Goal: Find specific page/section: Find specific page/section

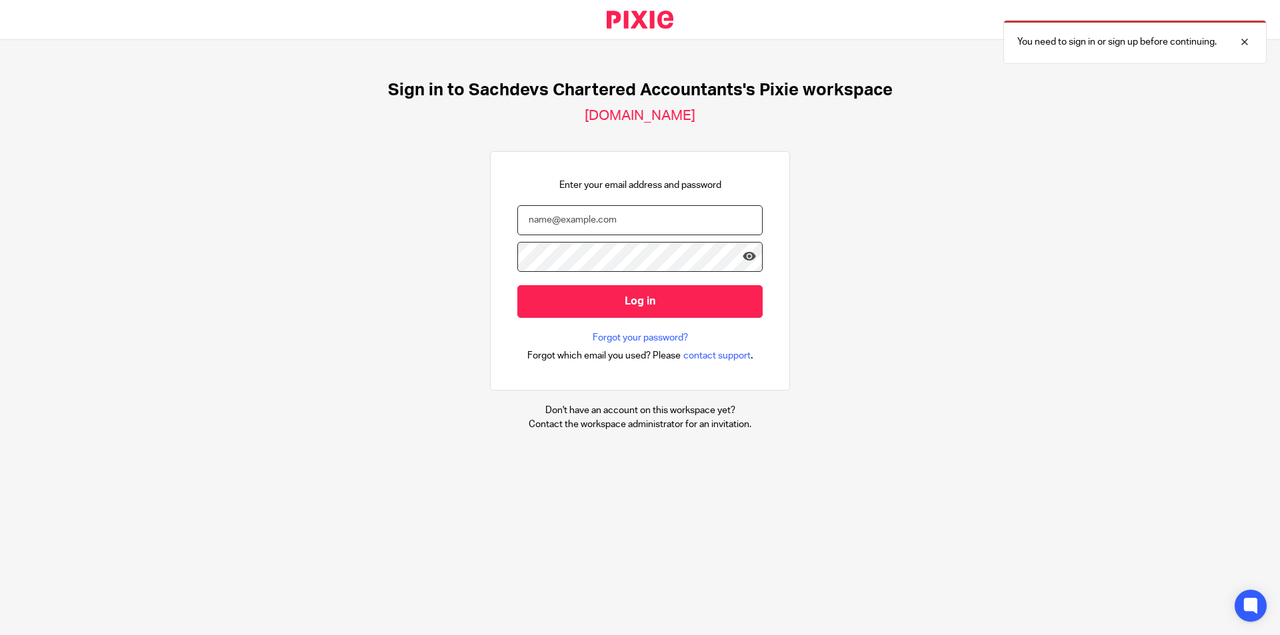
click at [605, 207] on input "email" at bounding box center [639, 220] width 245 height 30
type input "aaa"
click at [597, 224] on input "aaron@sachdevs.ca-com" at bounding box center [639, 220] width 245 height 30
click at [606, 225] on input "aaron@sachdevs.ca-com" at bounding box center [639, 220] width 245 height 30
type input "aaron@sachdevs-ca.com"
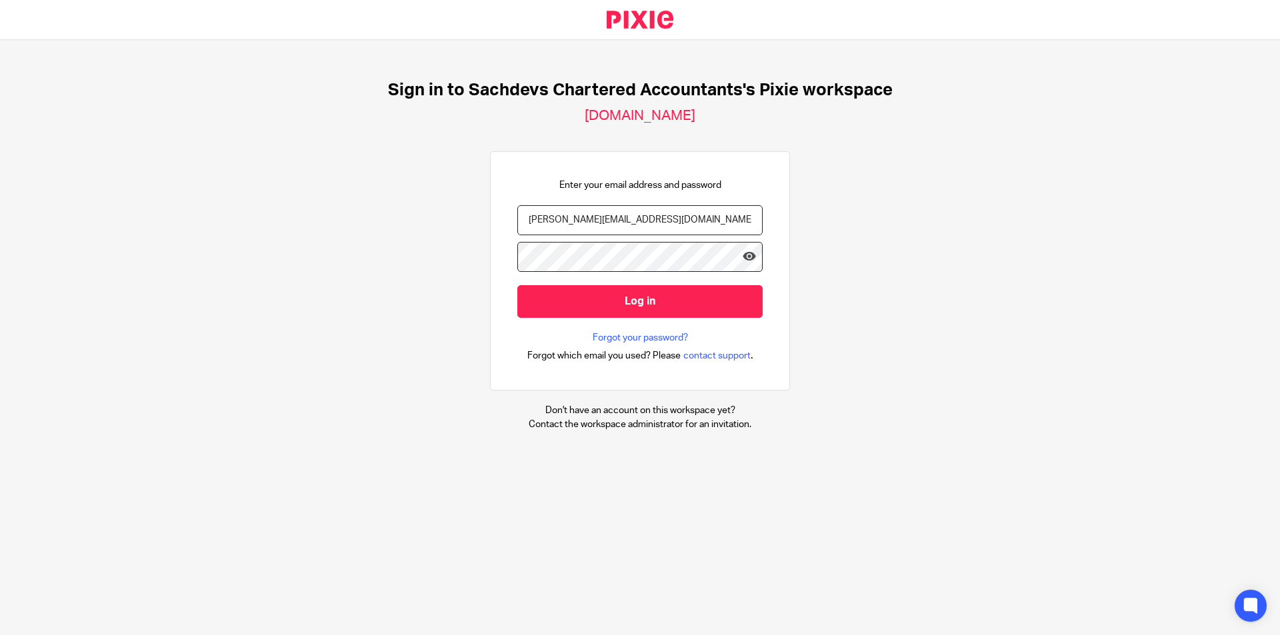
click at [517, 285] on input "Log in" at bounding box center [639, 301] width 245 height 33
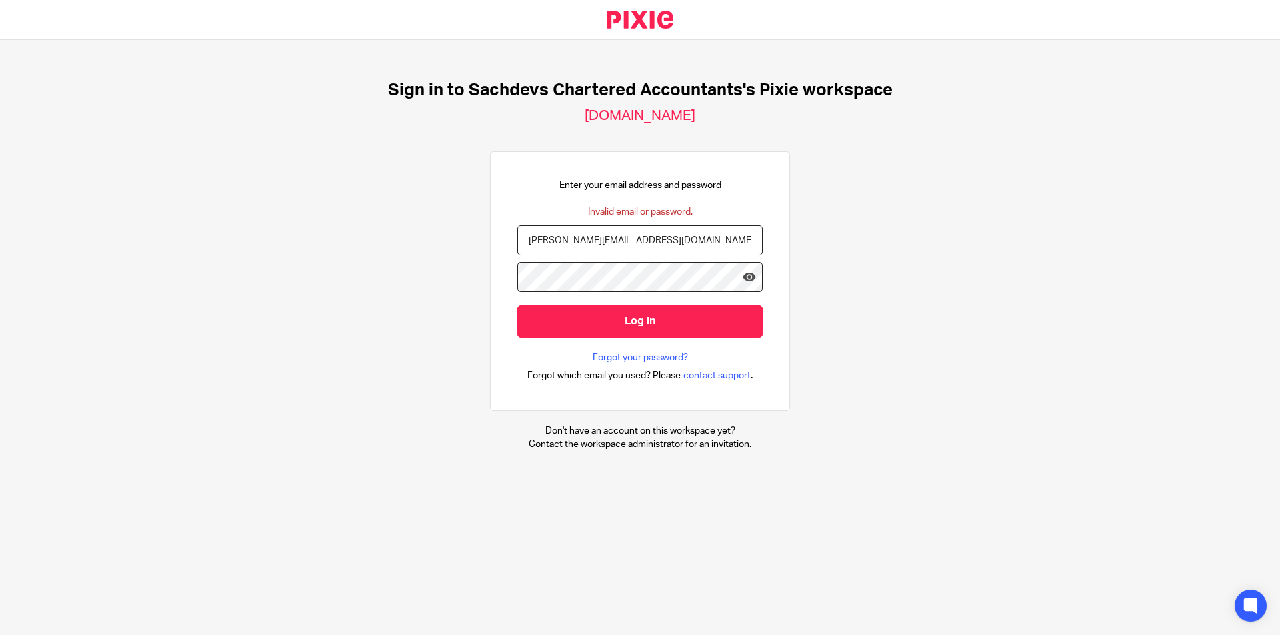
click at [517, 305] on input "Log in" at bounding box center [639, 321] width 245 height 33
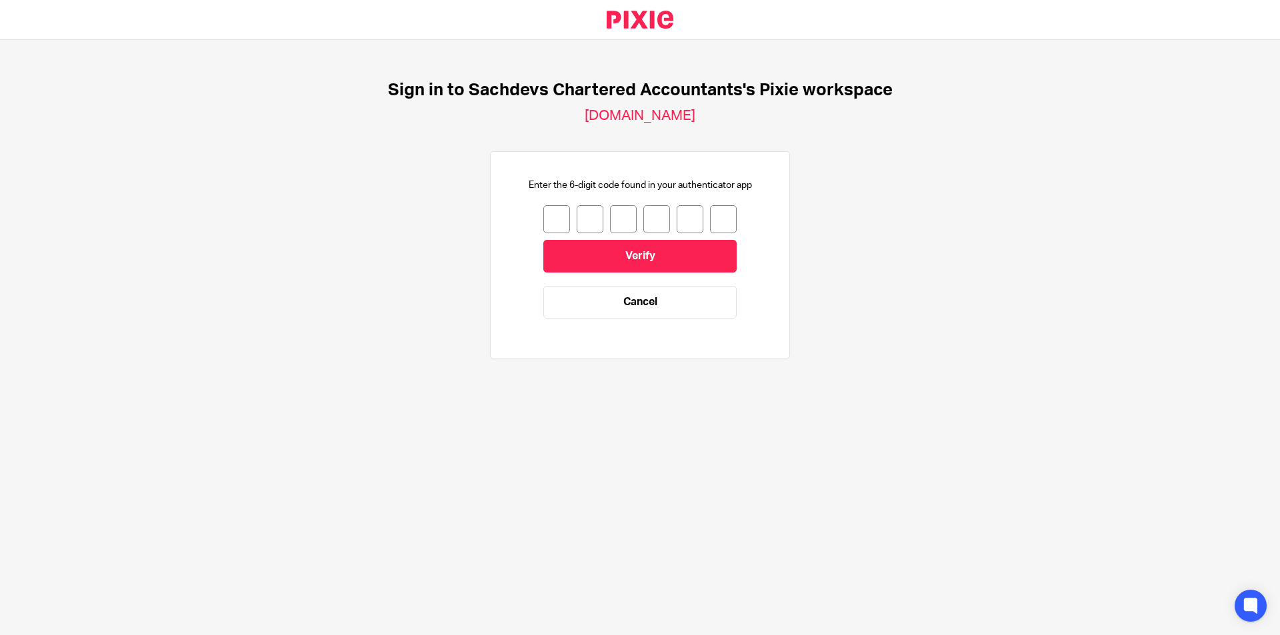
click at [553, 223] on input "number" at bounding box center [556, 219] width 27 height 28
type input "5"
type input "0"
type input "6"
type input "2"
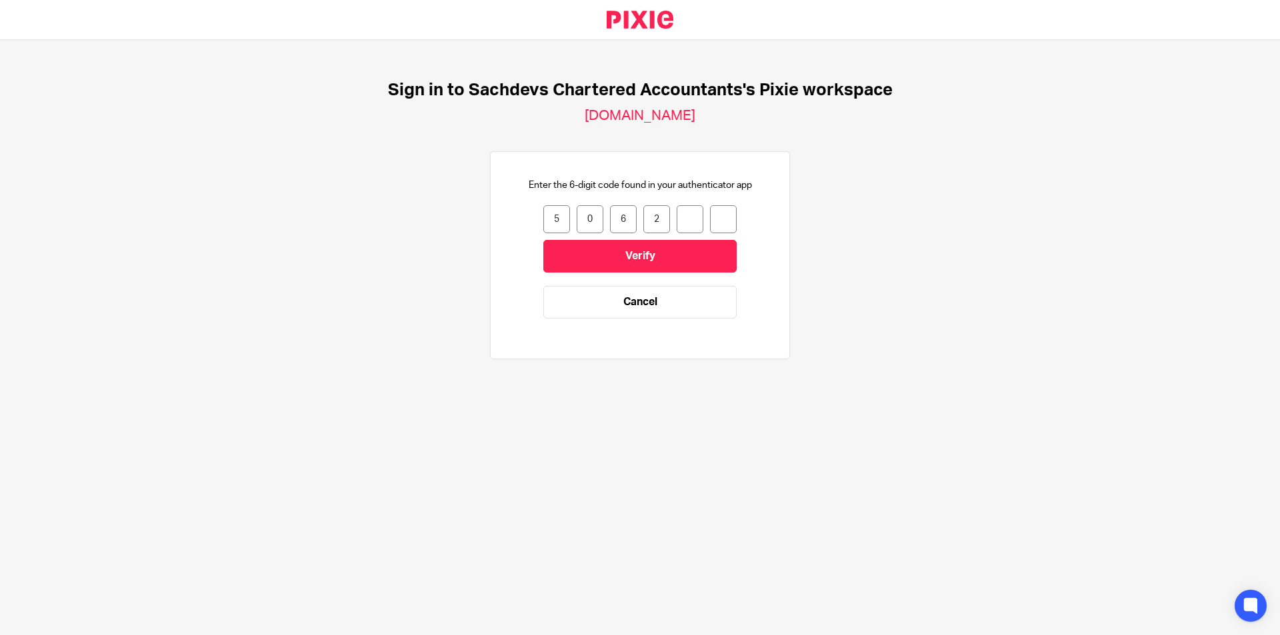
type input "6"
type input "7"
click at [579, 242] on input "Verify" at bounding box center [639, 256] width 193 height 33
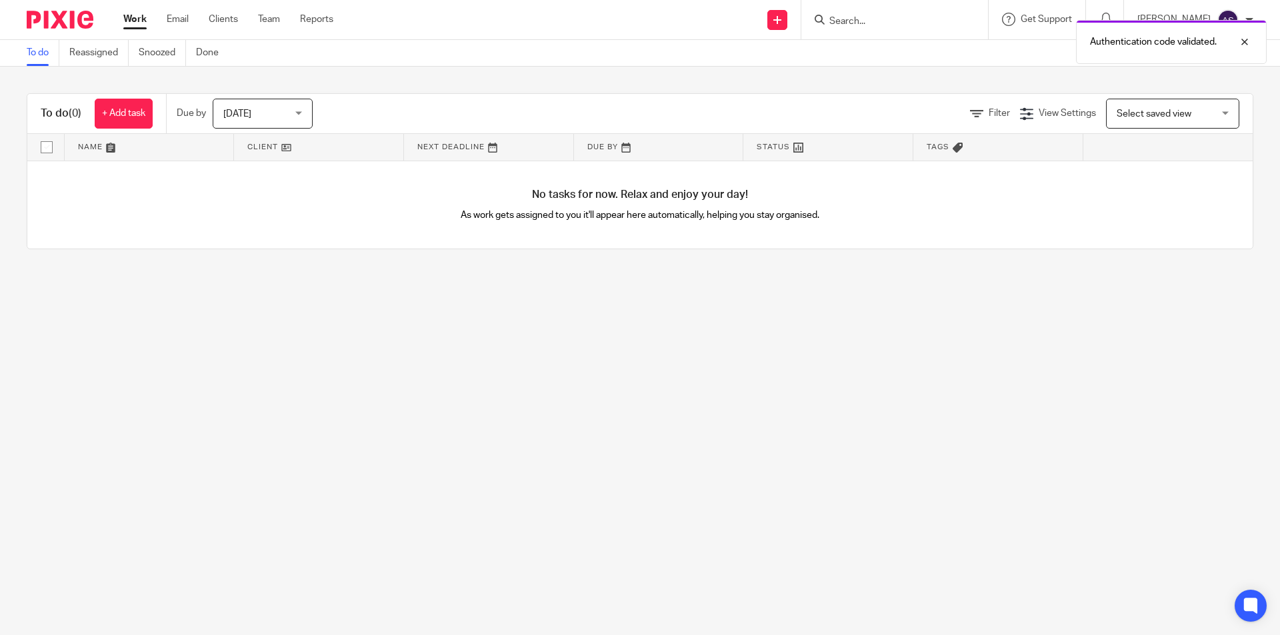
click at [896, 21] on div "Authentication code validated." at bounding box center [953, 38] width 627 height 51
click at [888, 23] on div "Authentication code validated." at bounding box center [953, 38] width 627 height 51
click at [882, 21] on div "Authentication code validated." at bounding box center [953, 38] width 627 height 51
drag, startPoint x: 877, startPoint y: 21, endPoint x: 1270, endPoint y: 73, distance: 396.7
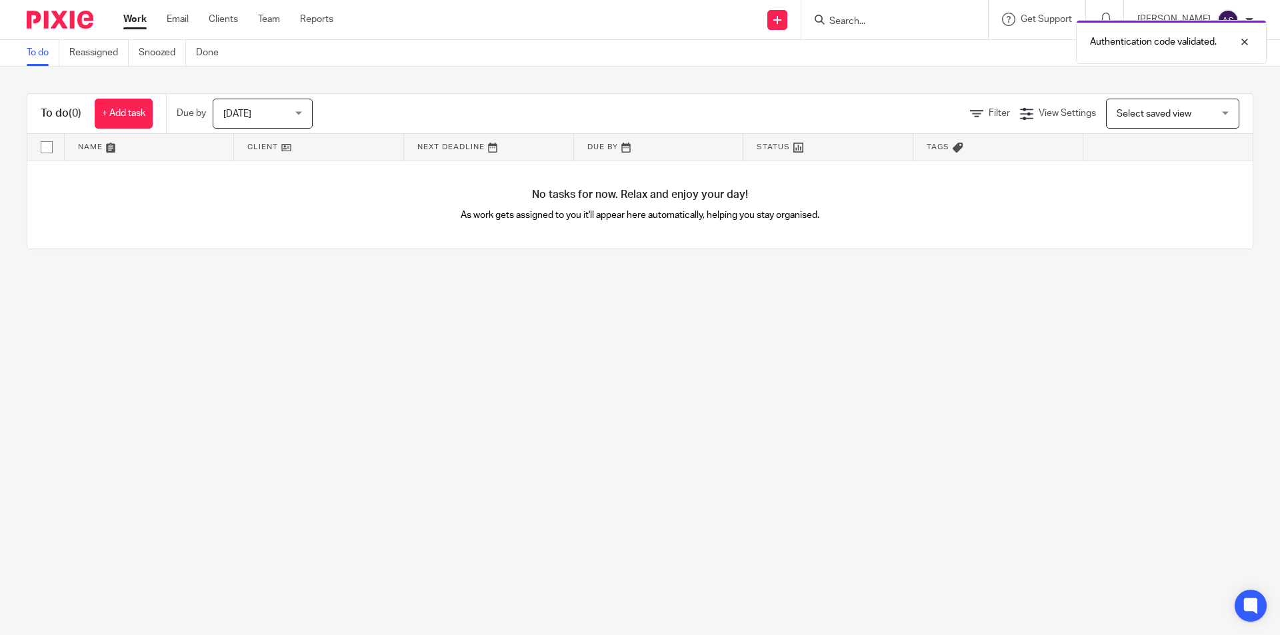
click at [877, 20] on div "Authentication code validated." at bounding box center [953, 38] width 627 height 51
click at [1247, 47] on div at bounding box center [1234, 42] width 36 height 16
drag, startPoint x: 907, startPoint y: 14, endPoint x: 892, endPoint y: 14, distance: 15.3
click at [906, 14] on form at bounding box center [899, 19] width 142 height 17
click at [868, 17] on input "Search" at bounding box center [888, 22] width 120 height 12
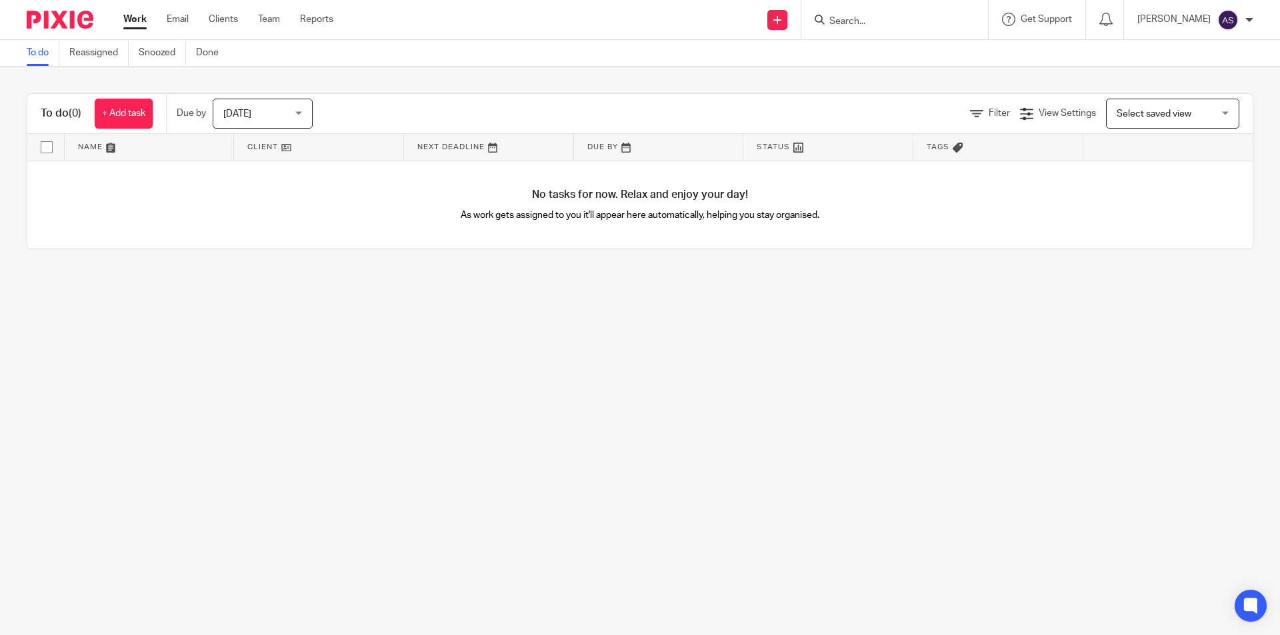
click at [868, 17] on input "Search" at bounding box center [888, 22] width 120 height 12
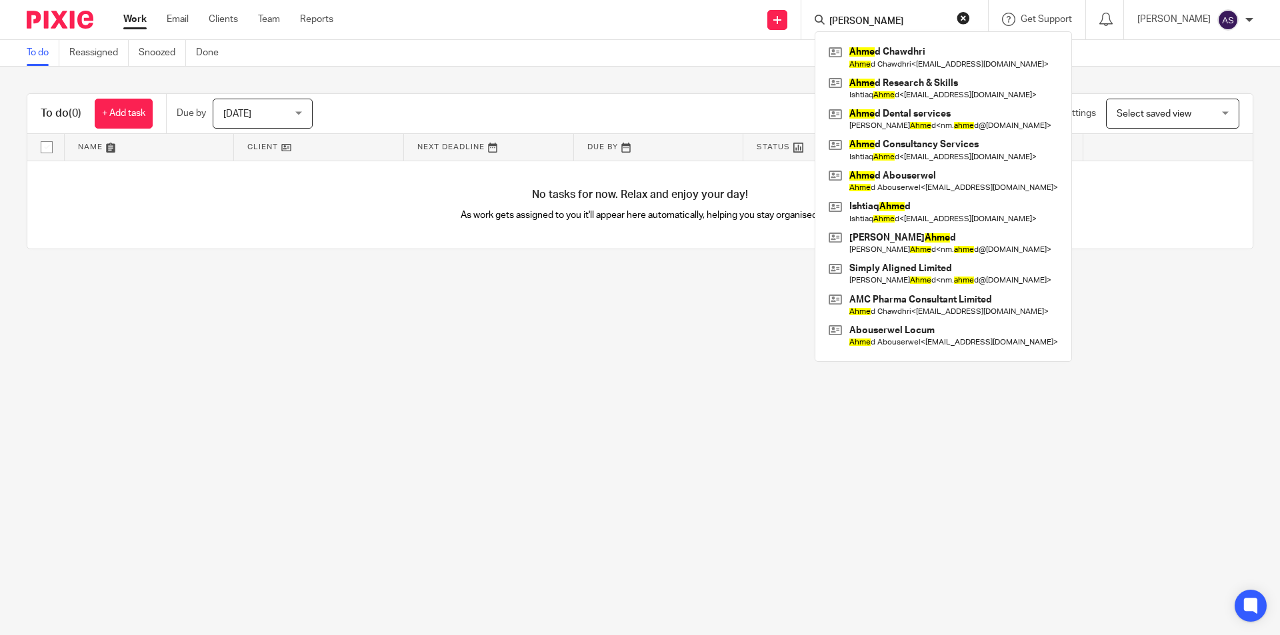
type input "ahmed"
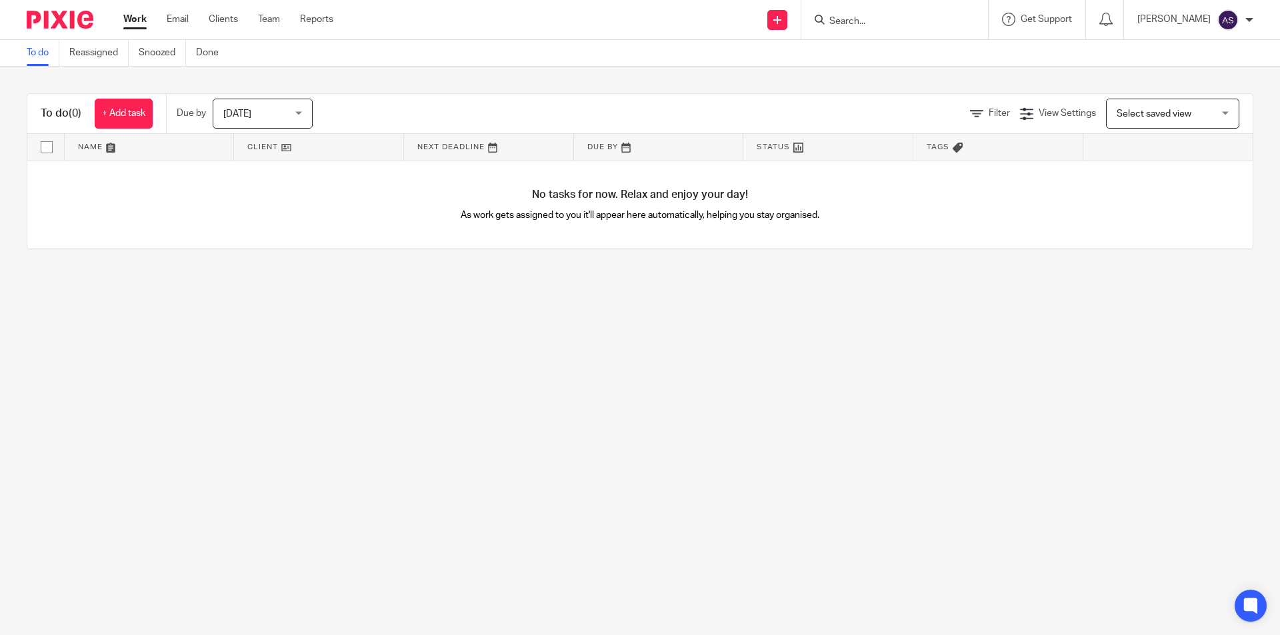
click at [896, 17] on input "Search" at bounding box center [888, 22] width 120 height 12
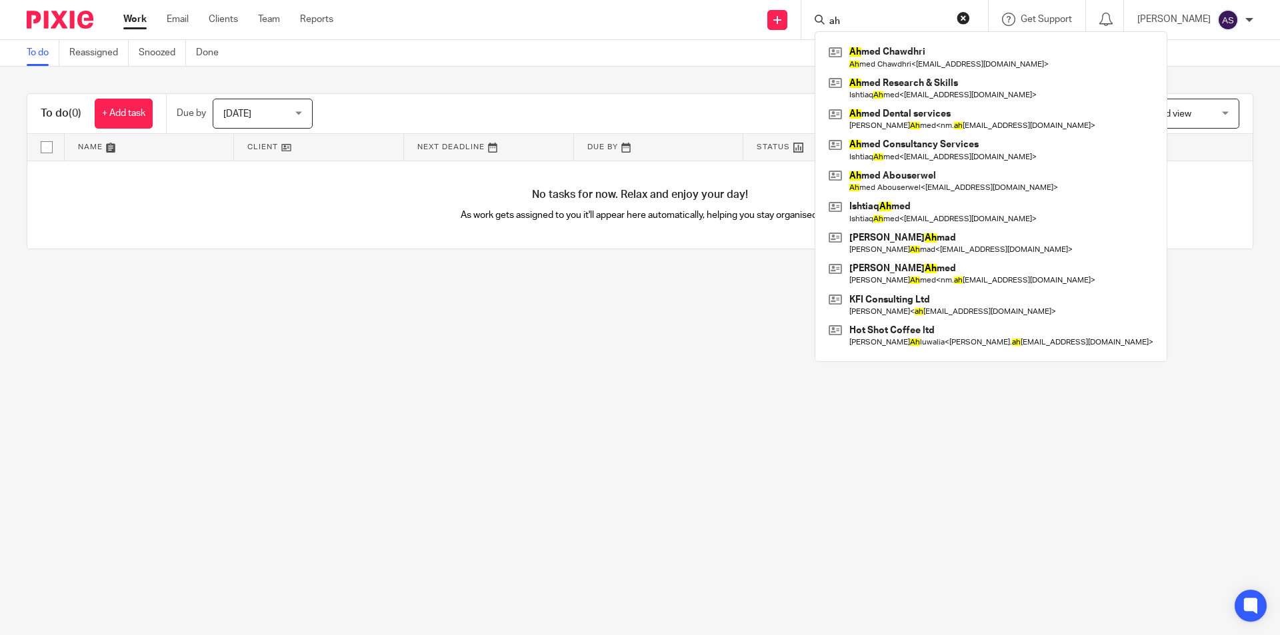
type input "ah"
click at [970, 20] on form "ah" at bounding box center [899, 19] width 142 height 17
drag, startPoint x: 989, startPoint y: 16, endPoint x: 976, endPoint y: 16, distance: 12.7
click at [970, 16] on button "reset" at bounding box center [962, 17] width 13 height 13
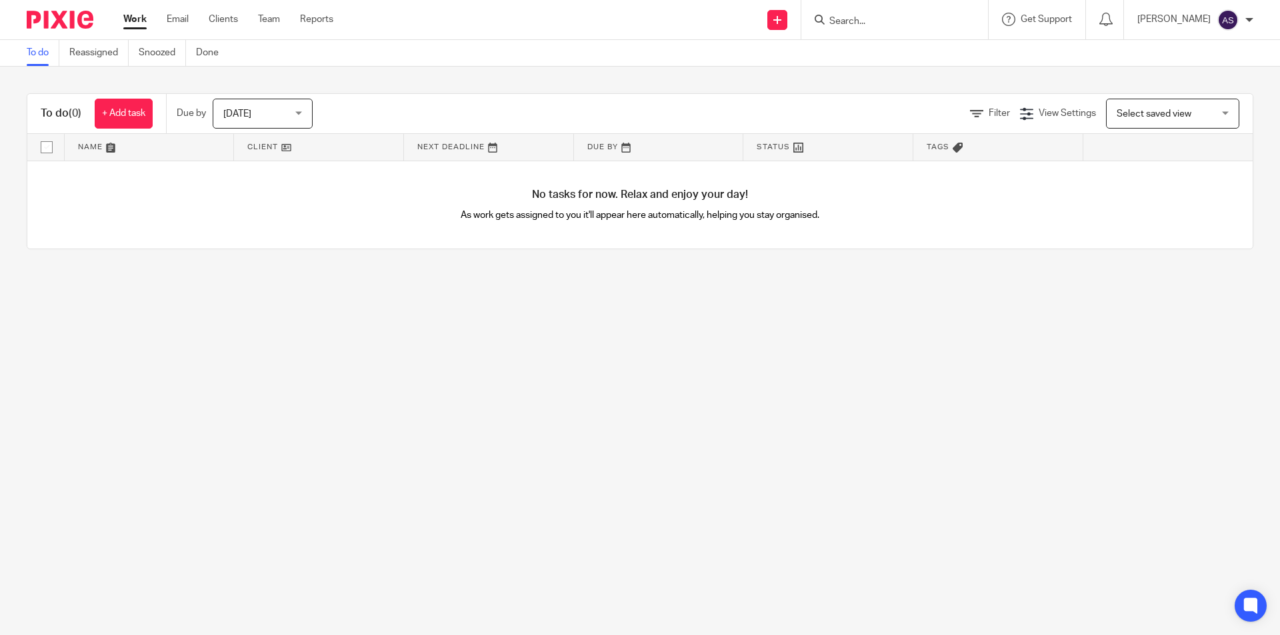
click at [635, 229] on div "No tasks for now. Relax and enjoy your day! As work gets assigned to you it'll …" at bounding box center [639, 205] width 1225 height 88
click at [937, 28] on form at bounding box center [899, 19] width 142 height 17
click at [847, 15] on div at bounding box center [891, 19] width 155 height 17
drag, startPoint x: 860, startPoint y: 1, endPoint x: 876, endPoint y: 18, distance: 23.1
click at [862, 2] on div at bounding box center [894, 19] width 187 height 39
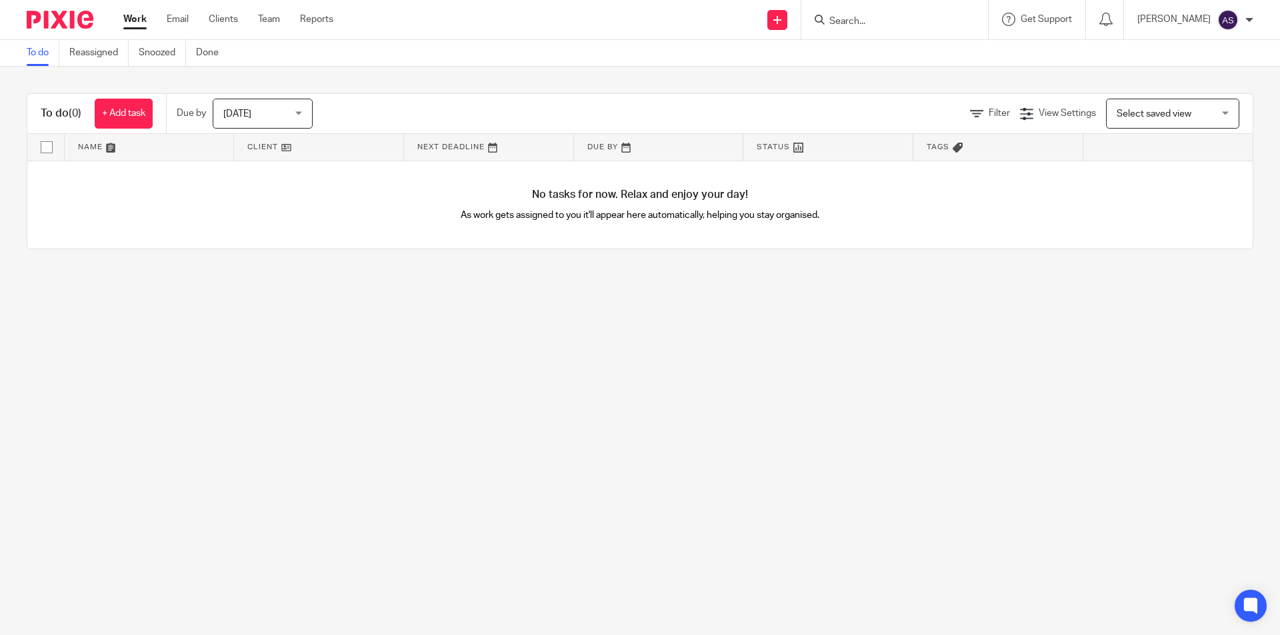
click at [878, 20] on input "Search" at bounding box center [888, 22] width 120 height 12
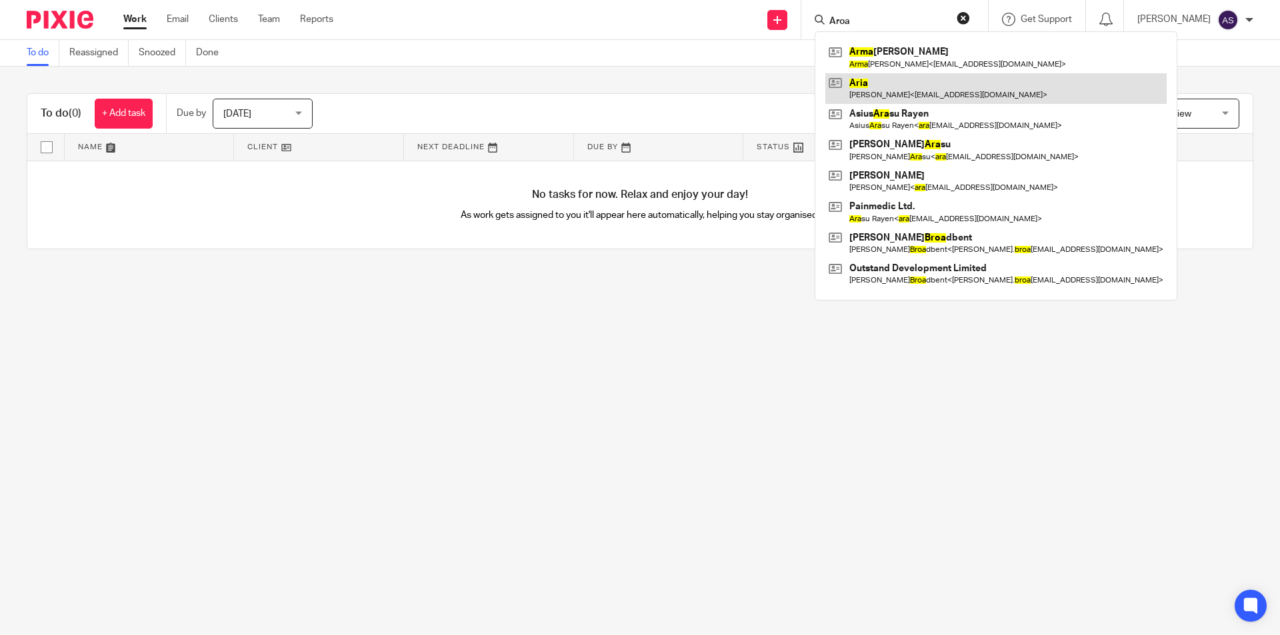
type input "Aroa"
click at [894, 83] on link at bounding box center [995, 88] width 341 height 31
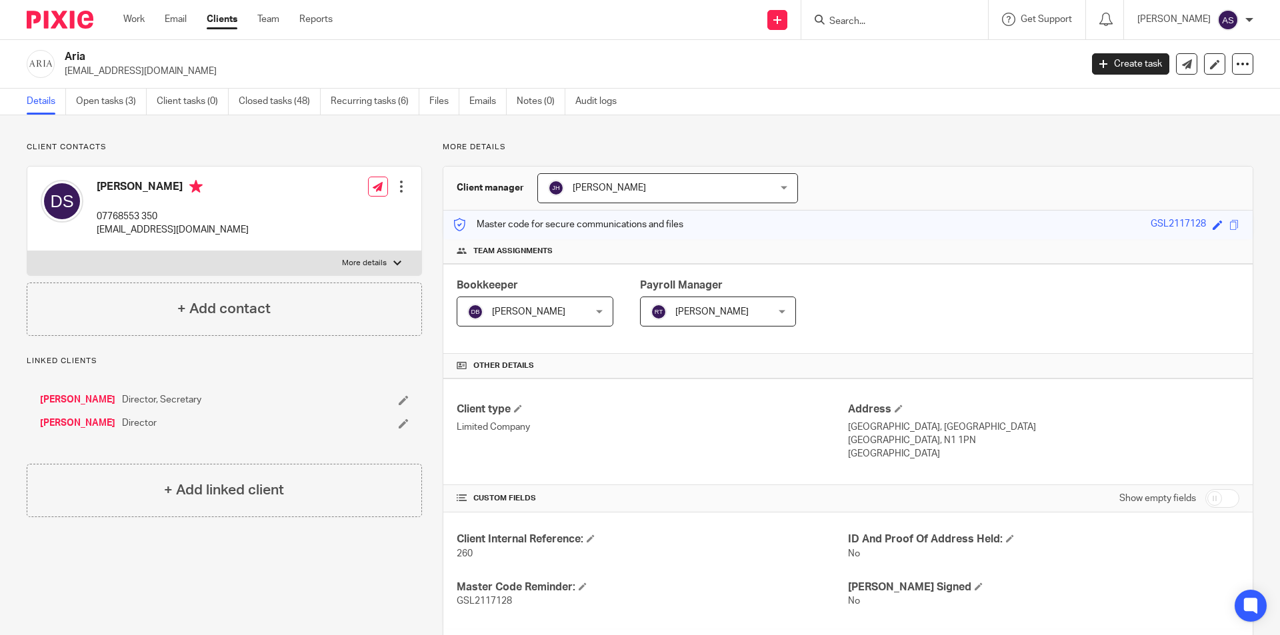
click at [868, 25] on input "Search" at bounding box center [888, 22] width 120 height 12
type input "As ana"
click at [895, 49] on link at bounding box center [937, 57] width 225 height 31
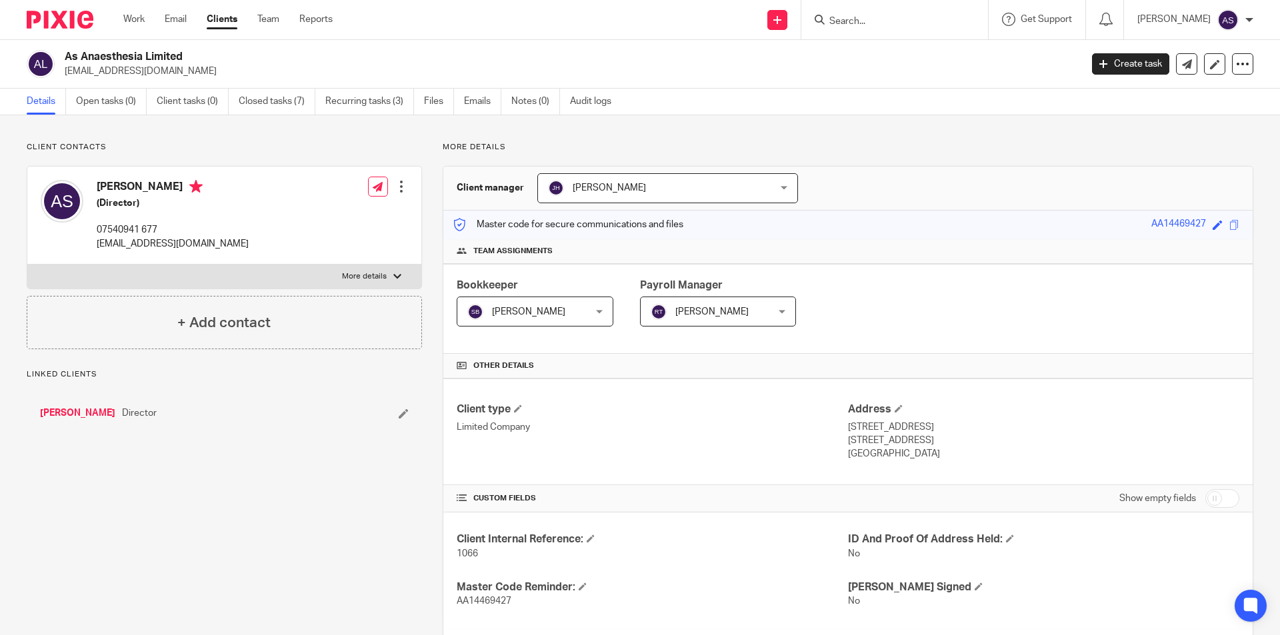
click at [129, 49] on div "As Anaesthesia Limited [EMAIL_ADDRESS][DOMAIN_NAME] Create task Update from Com…" at bounding box center [640, 64] width 1280 height 49
click at [133, 53] on h2 "As Anaesthesia Limited" at bounding box center [468, 57] width 806 height 14
click at [137, 51] on h2 "As Anaesthesia Limited" at bounding box center [468, 57] width 806 height 14
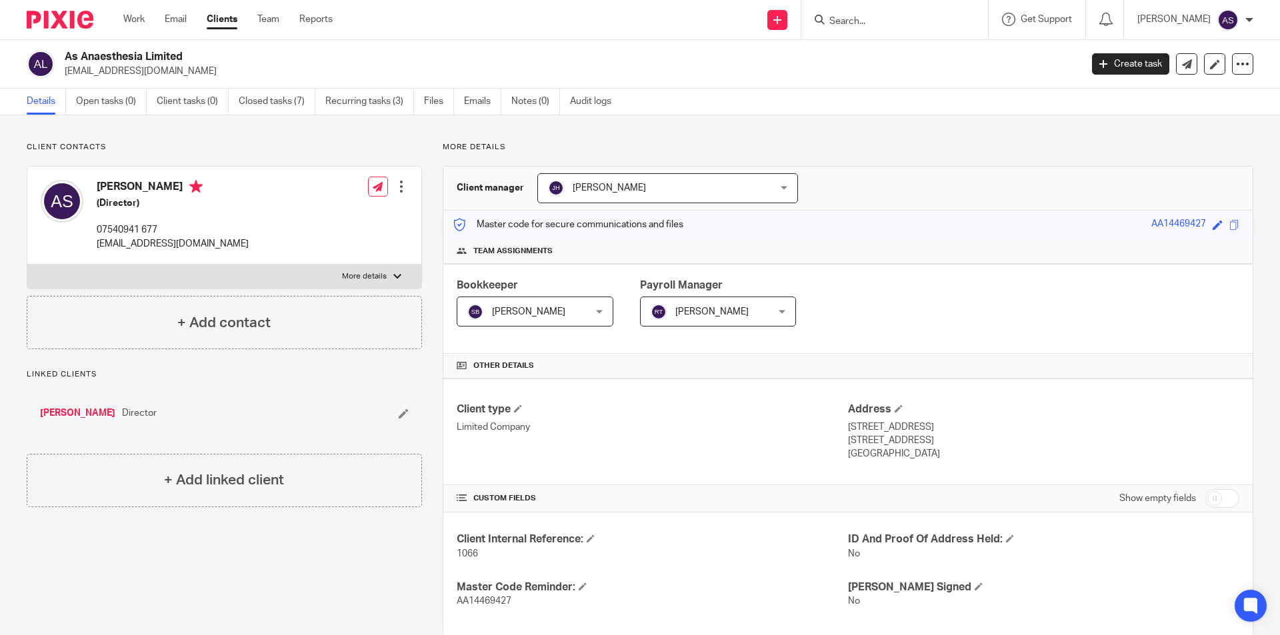
click at [898, 9] on div at bounding box center [894, 19] width 187 height 39
click at [906, 23] on input "Search" at bounding box center [888, 22] width 120 height 12
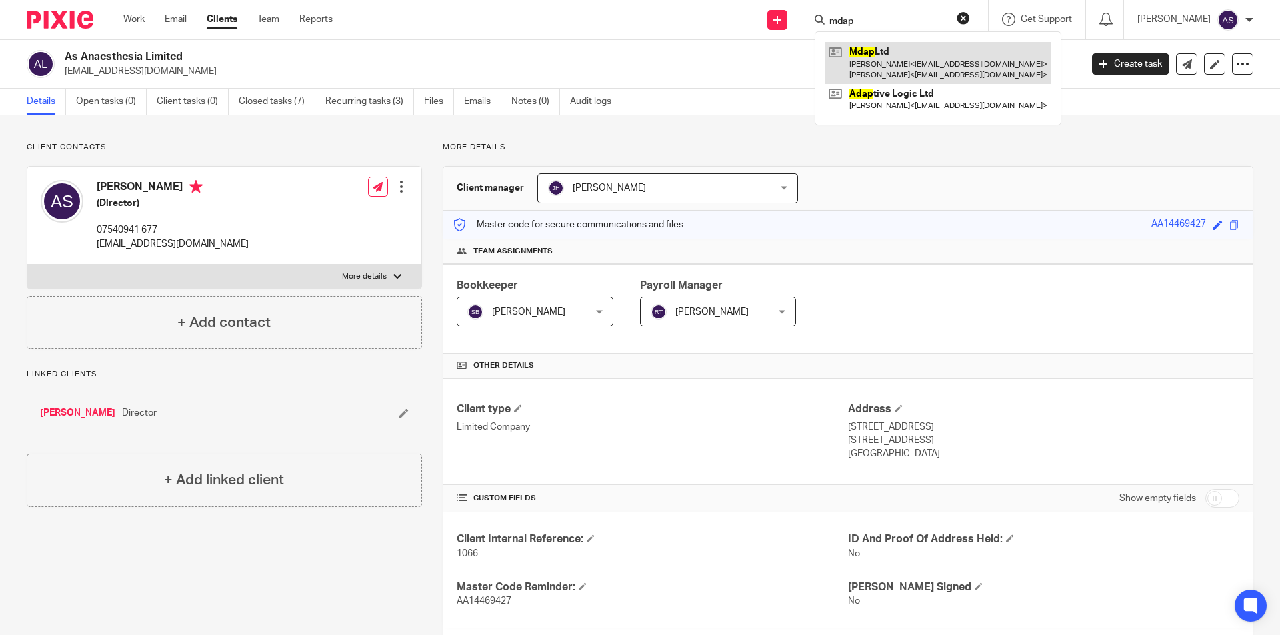
type input "mdap"
click at [906, 64] on link at bounding box center [937, 62] width 225 height 41
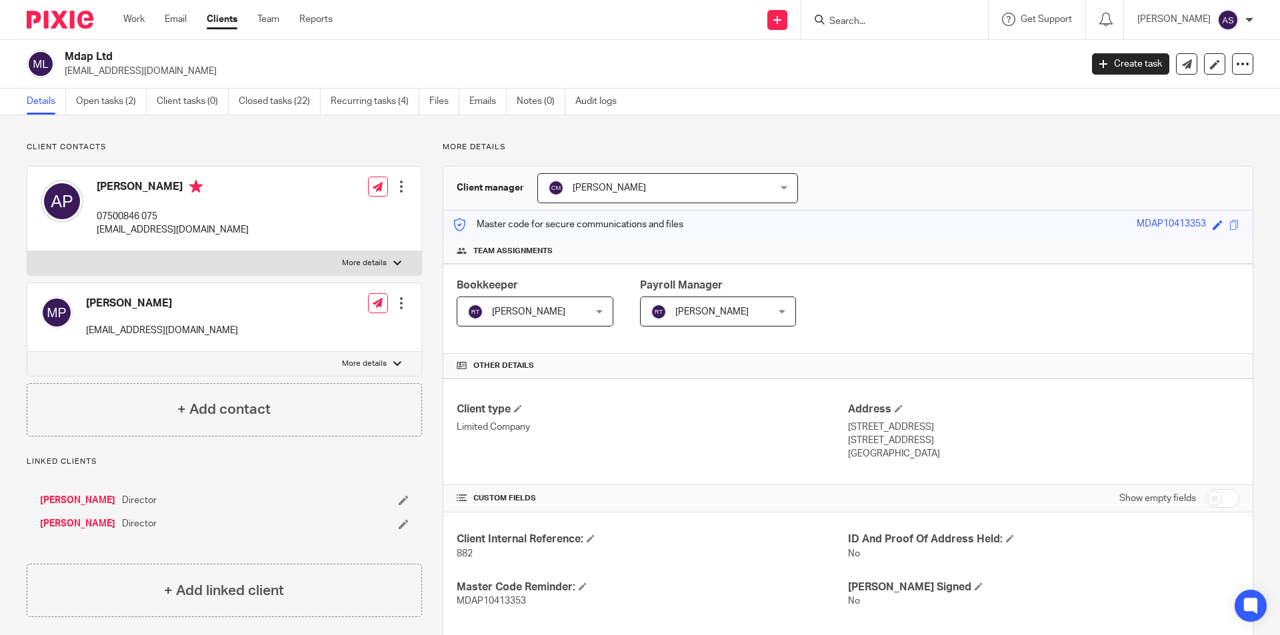
click at [83, 501] on link "Amit Pankhania" at bounding box center [77, 500] width 75 height 13
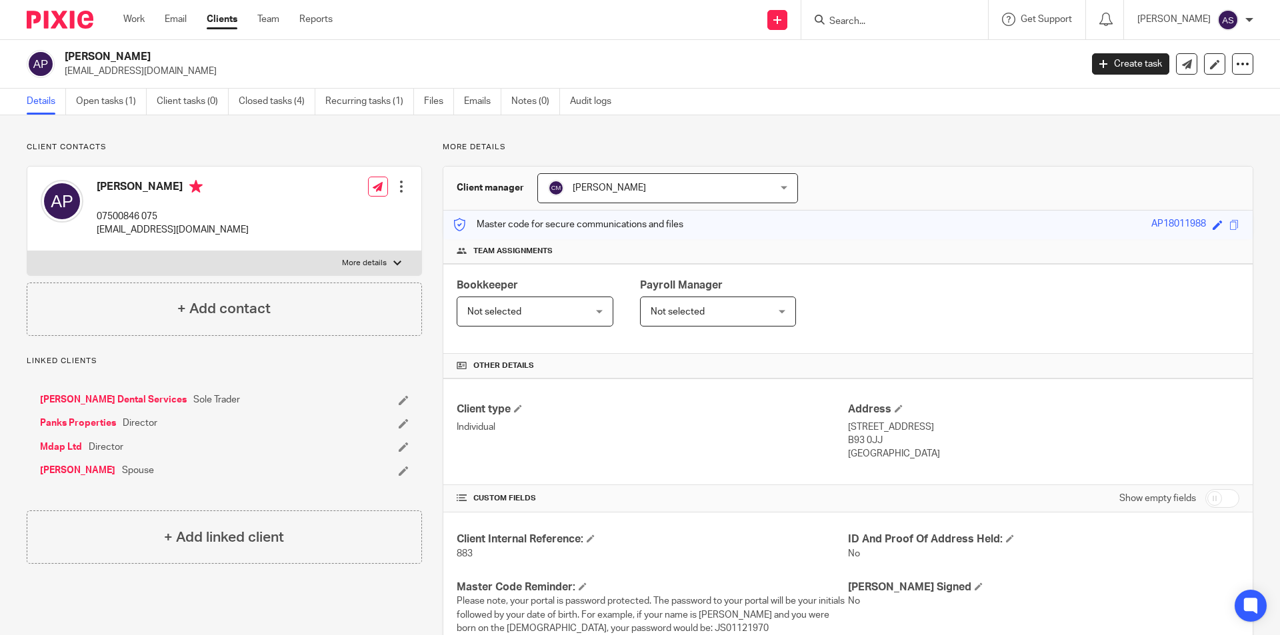
click at [882, 20] on input "Search" at bounding box center [888, 22] width 120 height 12
type input "[PERSON_NAME]"
drag, startPoint x: 879, startPoint y: 24, endPoint x: 874, endPoint y: 15, distance: 10.2
click at [879, 22] on input "Search" at bounding box center [888, 22] width 120 height 12
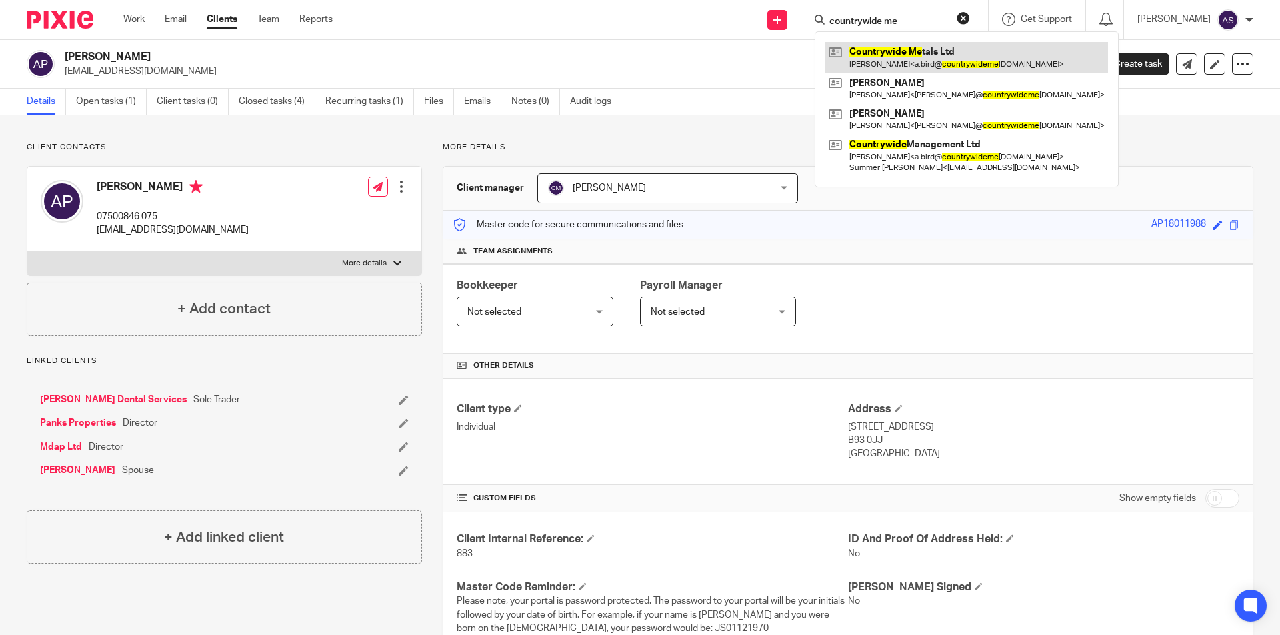
type input "countrywide me"
click at [995, 55] on link at bounding box center [966, 57] width 283 height 31
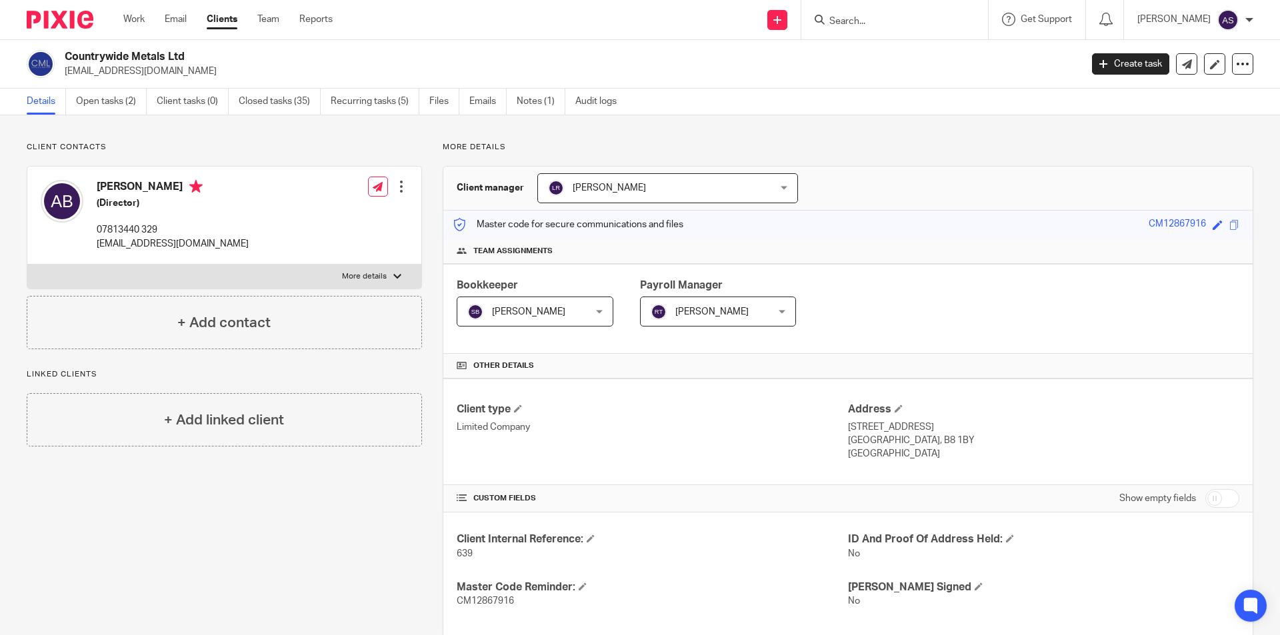
click at [941, 23] on input "Search" at bounding box center [888, 22] width 120 height 12
type input "mrtife"
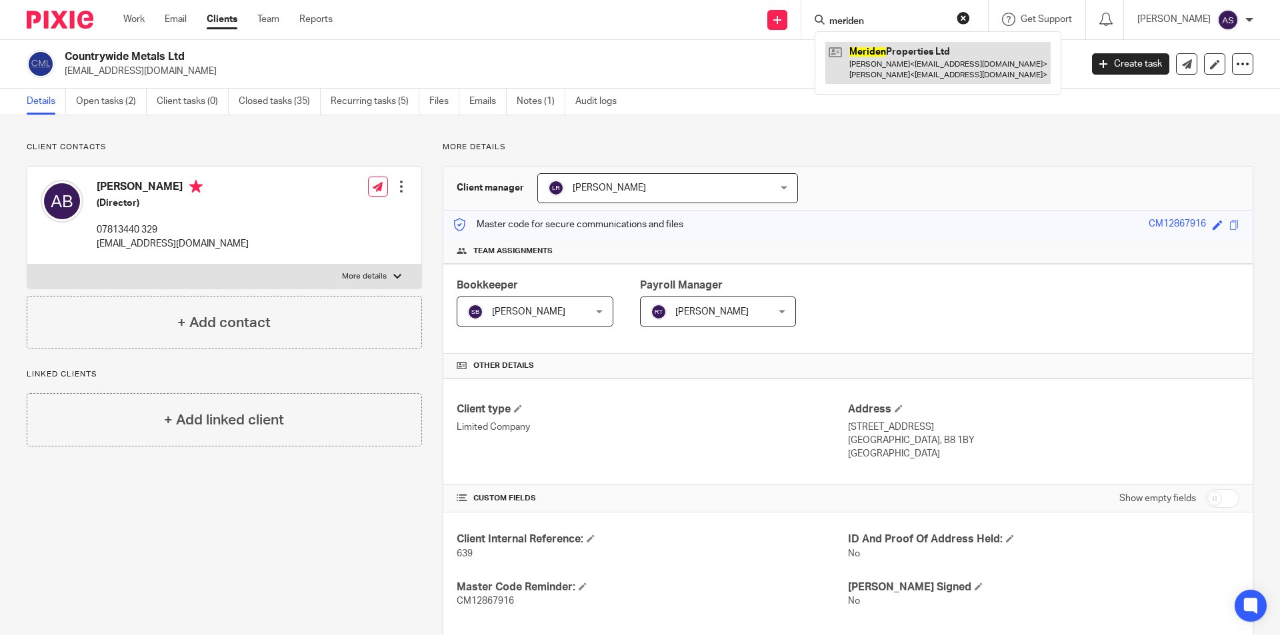
type input "meriden"
click at [952, 69] on link at bounding box center [937, 62] width 225 height 41
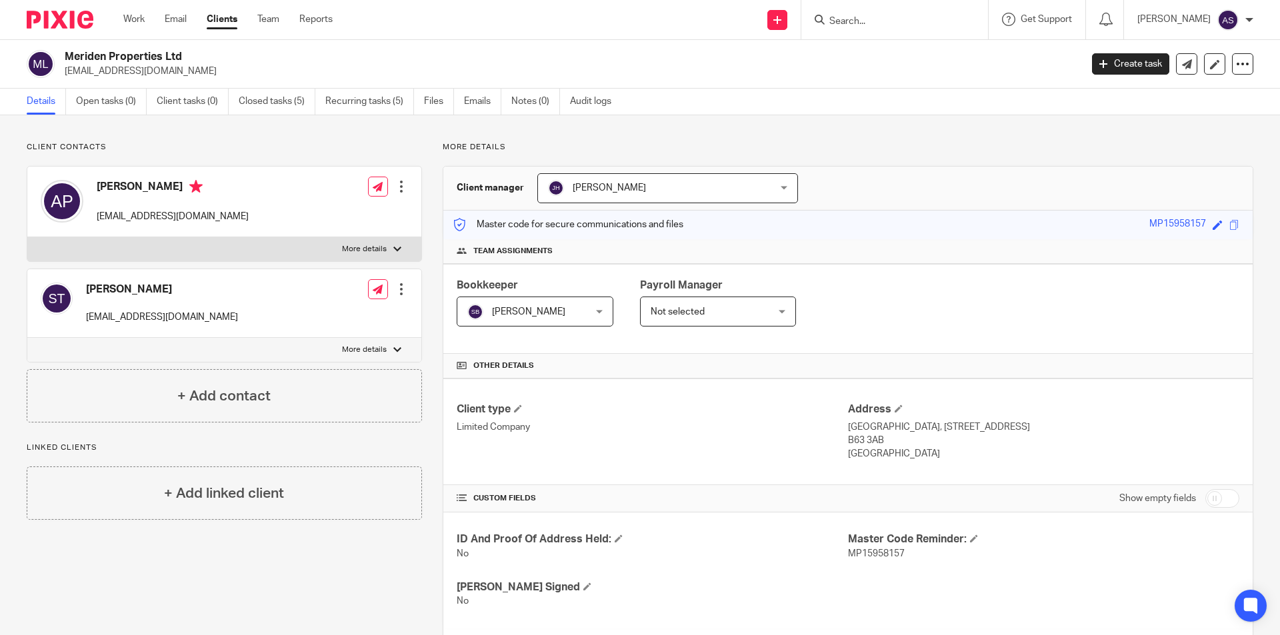
click at [876, 26] on input "Search" at bounding box center [888, 22] width 120 height 12
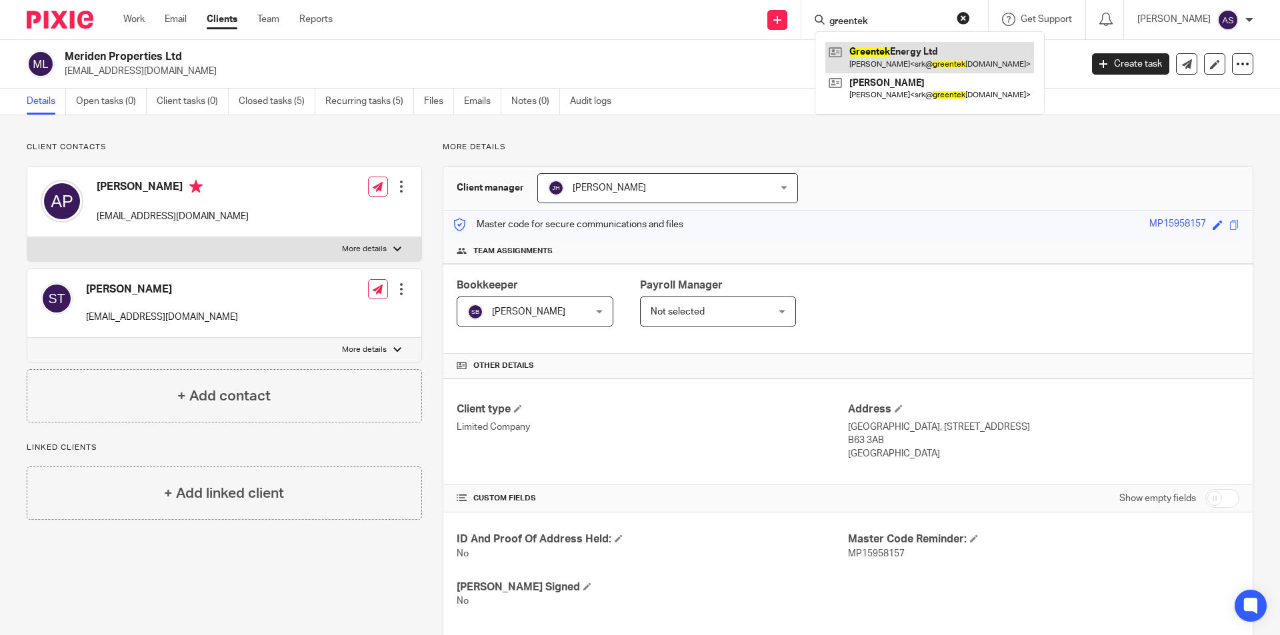
type input "greentek"
click at [920, 63] on link at bounding box center [929, 57] width 209 height 31
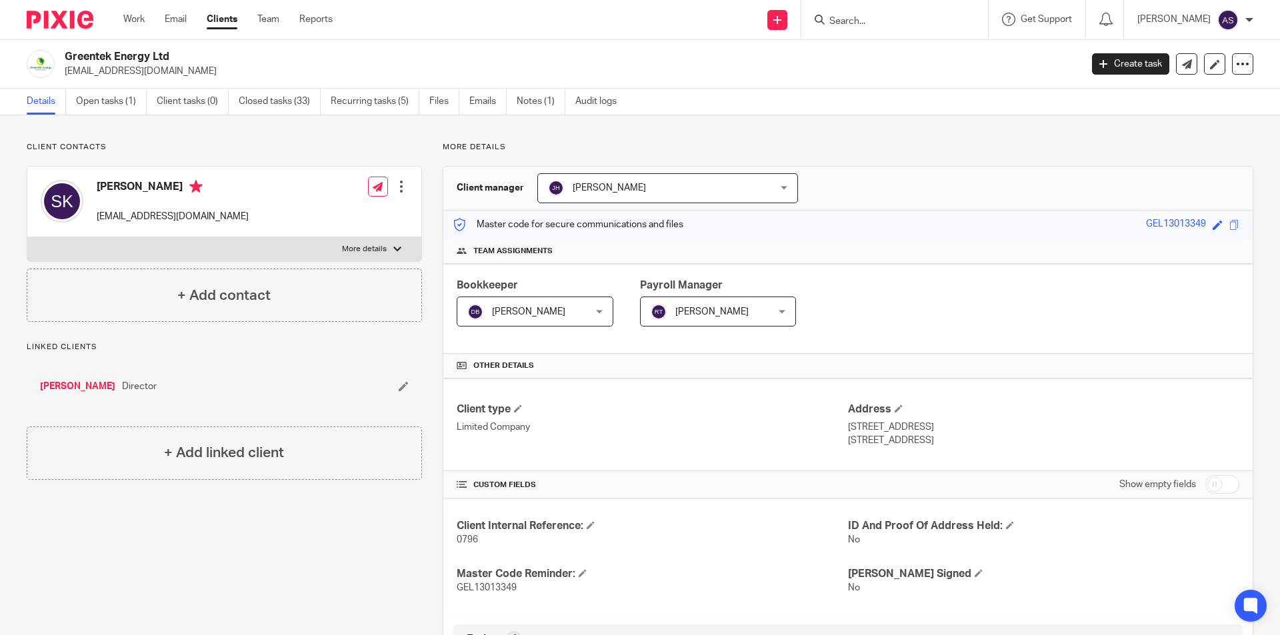
click at [899, 15] on form at bounding box center [899, 19] width 142 height 17
click at [898, 24] on input "Search" at bounding box center [888, 22] width 120 height 12
type input "vox"
click at [898, 50] on link at bounding box center [944, 57] width 238 height 31
click at [914, 18] on input "Search" at bounding box center [888, 22] width 120 height 12
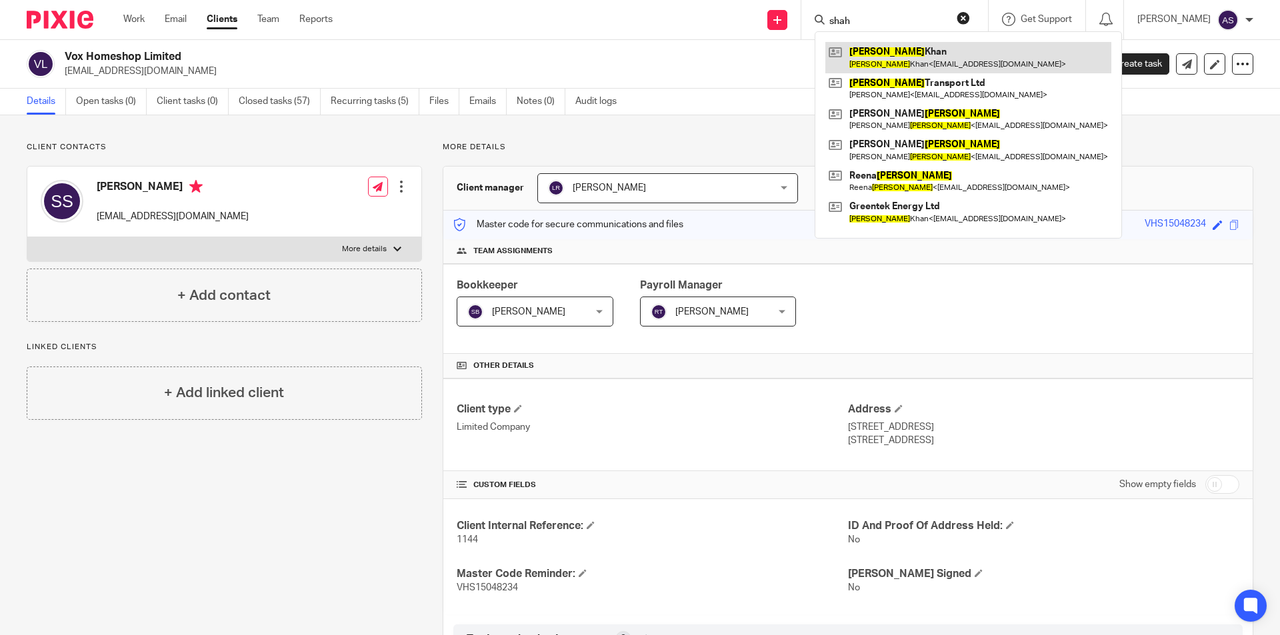
type input "shah"
click at [937, 53] on link at bounding box center [968, 57] width 286 height 31
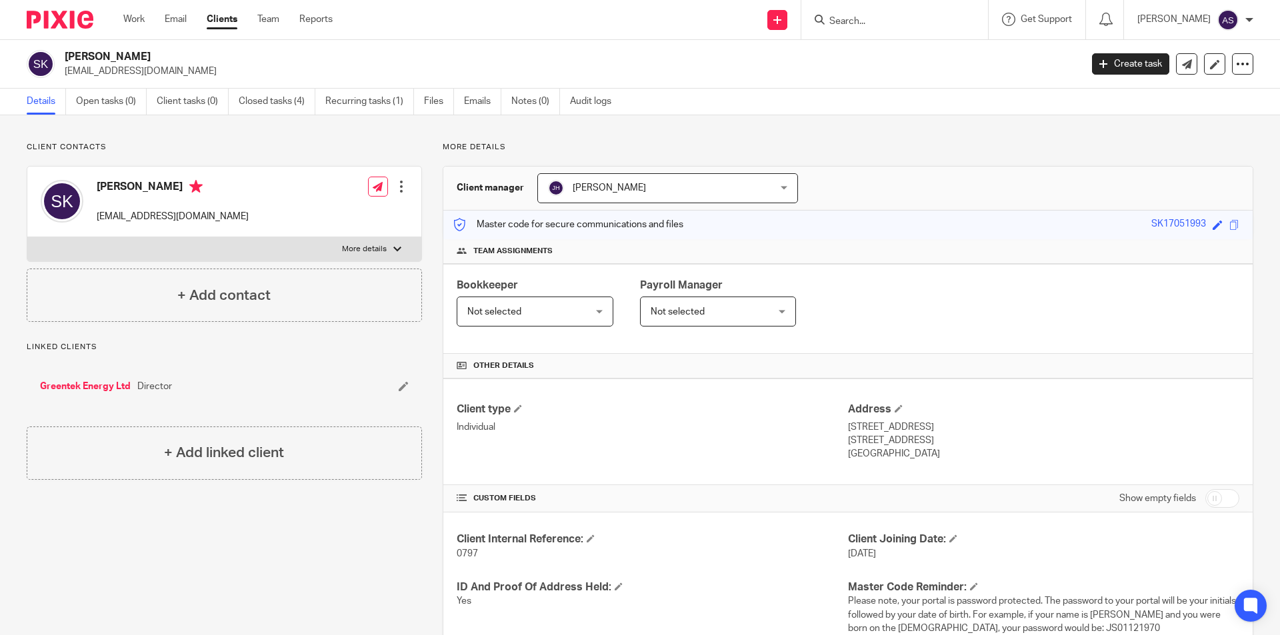
click at [886, 17] on input "Search" at bounding box center [888, 22] width 120 height 12
click at [886, 16] on input "Search" at bounding box center [888, 22] width 120 height 12
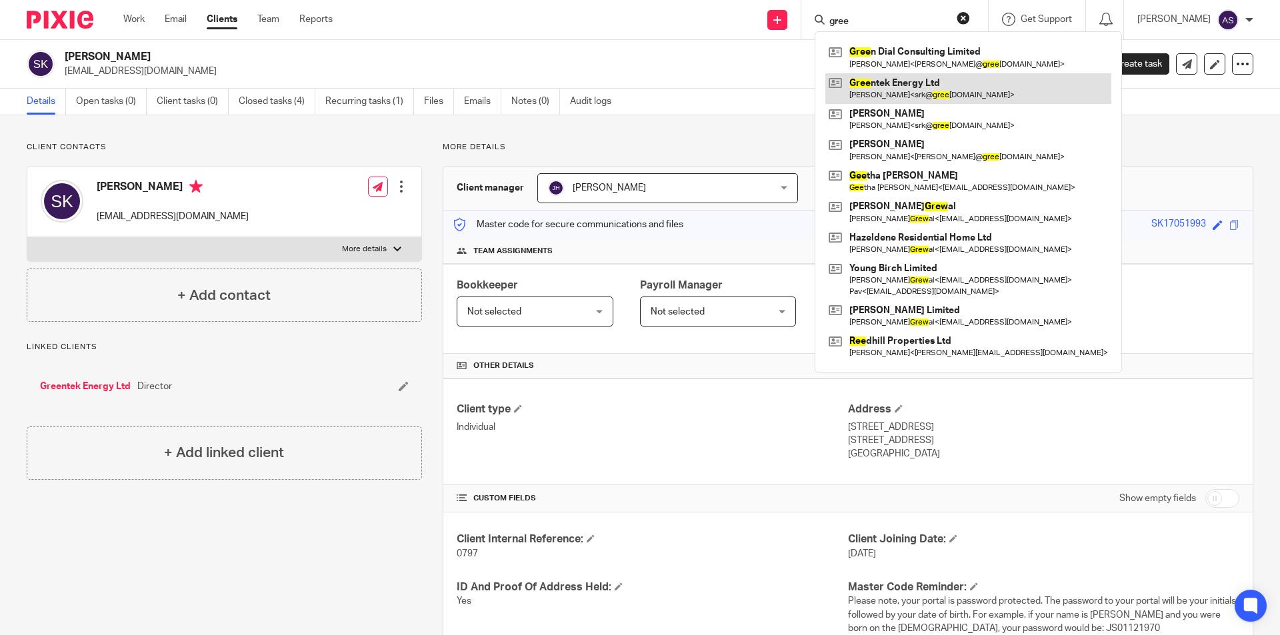
type input "gree"
click at [914, 91] on link at bounding box center [968, 88] width 286 height 31
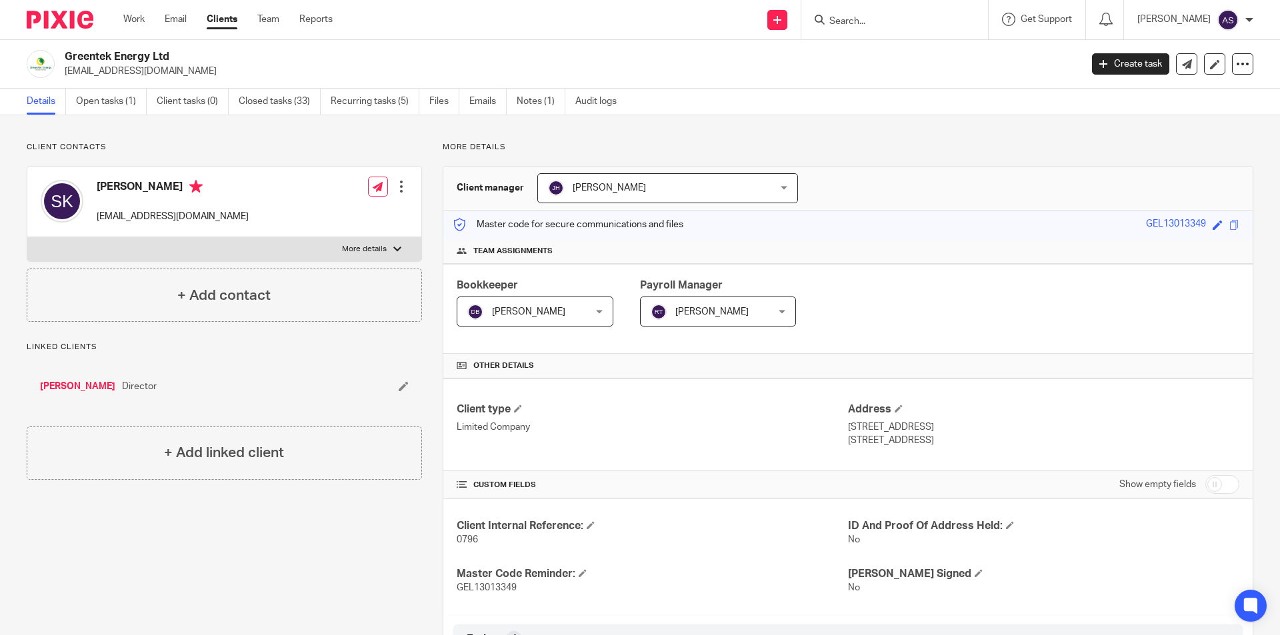
click at [886, 29] on div at bounding box center [894, 19] width 187 height 39
click at [883, 21] on input "Search" at bounding box center [888, 22] width 120 height 12
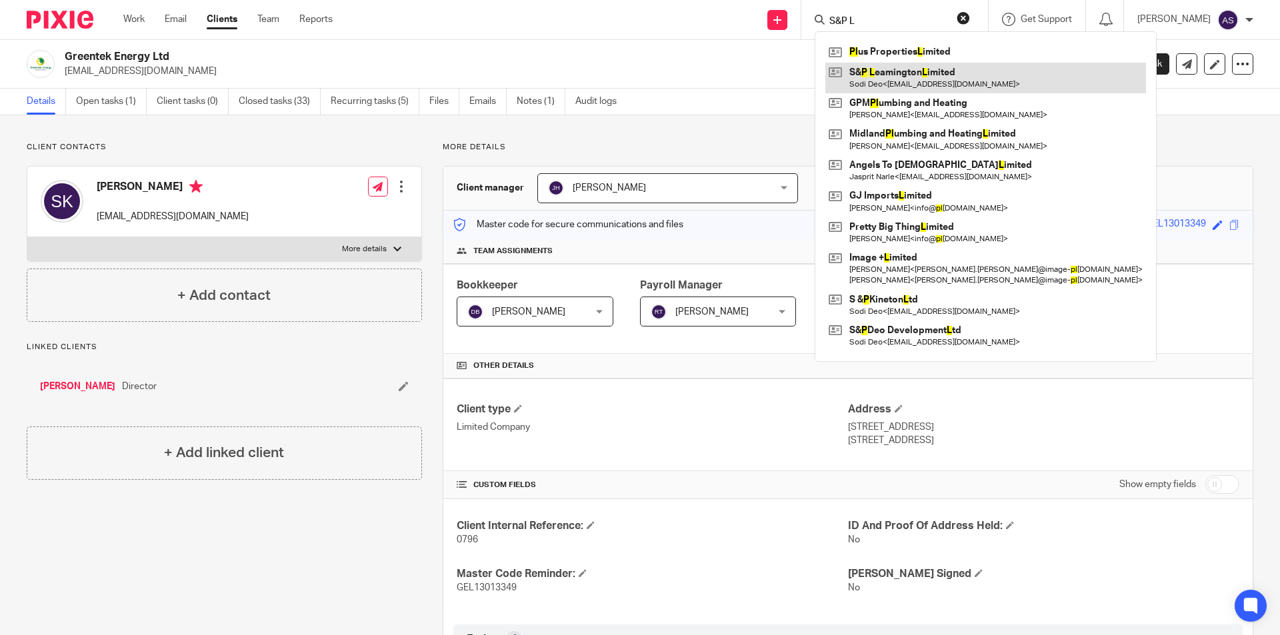
type input "S&P L"
click at [936, 79] on link at bounding box center [985, 78] width 321 height 31
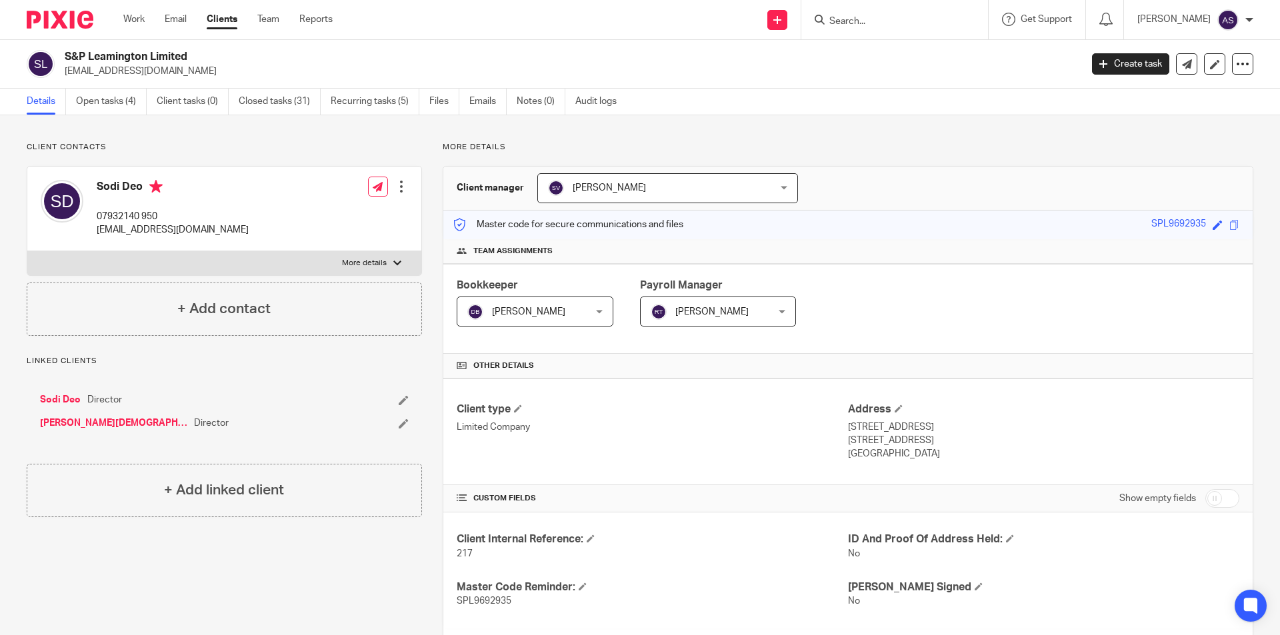
click at [63, 395] on link "Sodi Deo" at bounding box center [60, 399] width 41 height 13
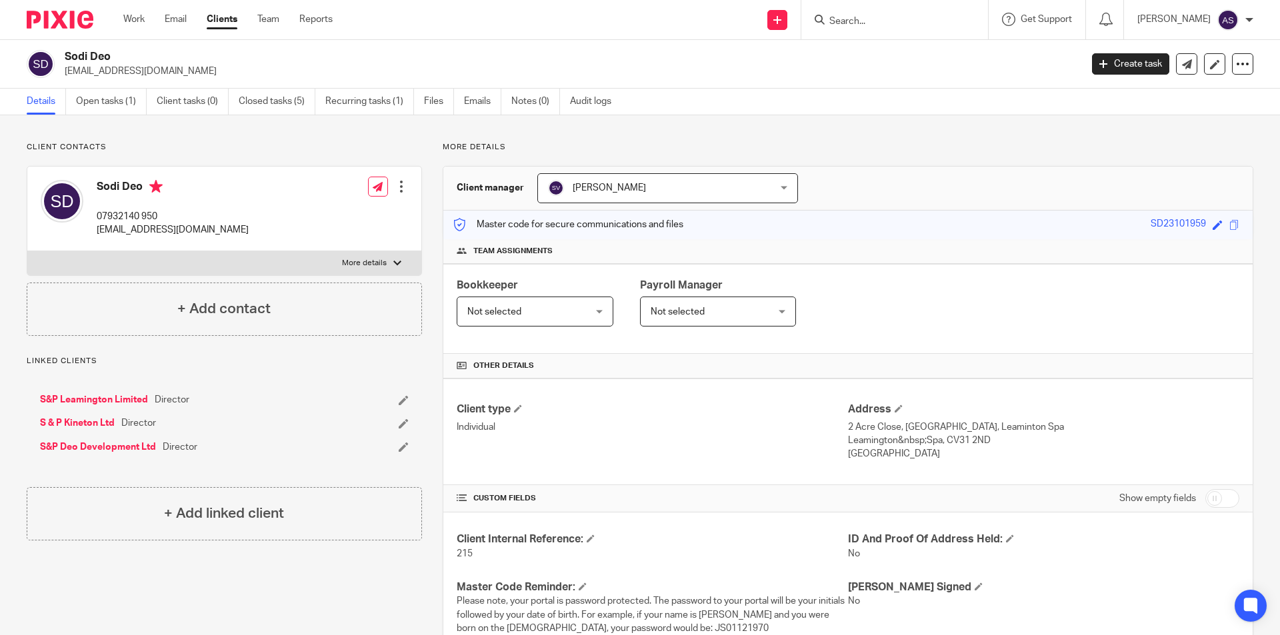
click at [890, 19] on input "Search" at bounding box center [888, 22] width 120 height 12
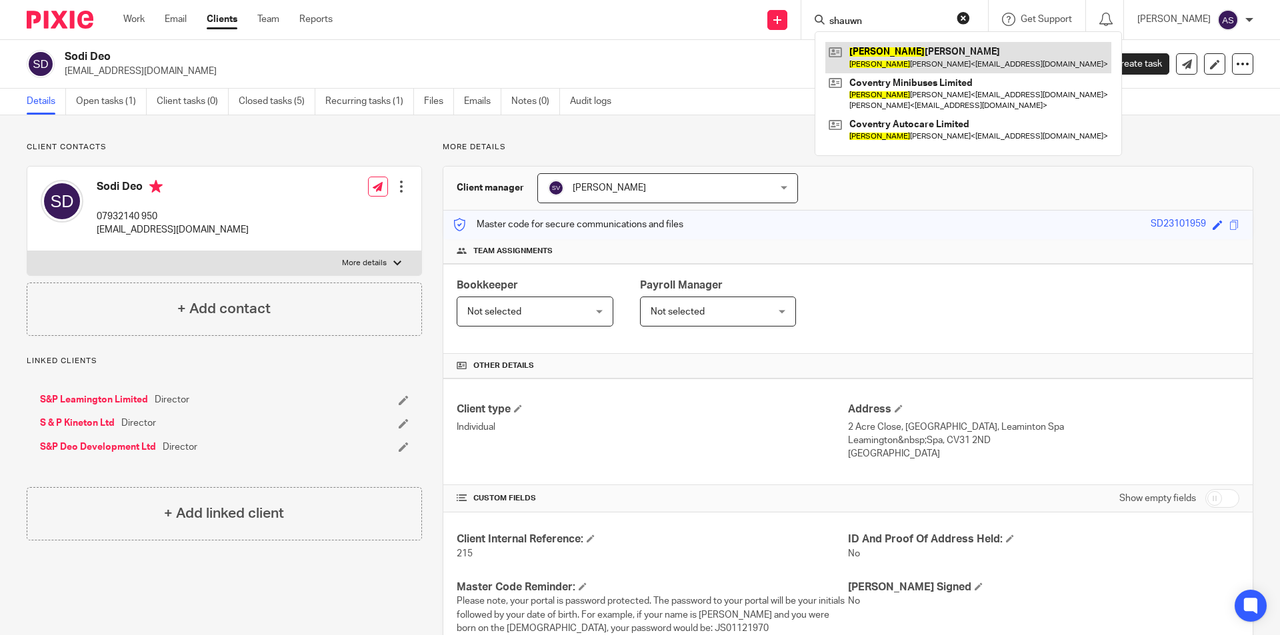
type input "shauwn"
click at [914, 67] on link at bounding box center [968, 57] width 286 height 31
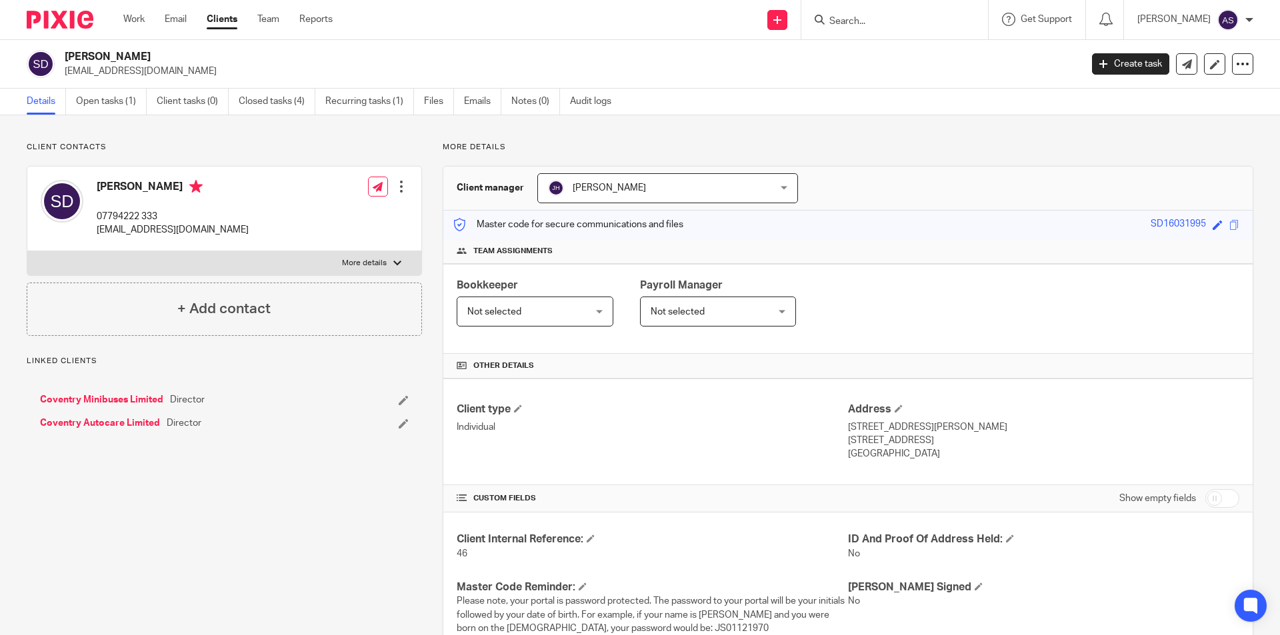
click at [138, 397] on link "Coventry Minibuses Limited" at bounding box center [101, 399] width 123 height 13
